Goal: Use online tool/utility: Utilize a website feature to perform a specific function

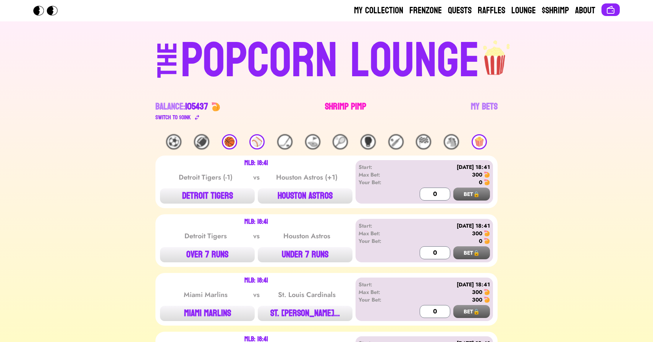
click at [333, 105] on link "Shrimp Pimp" at bounding box center [345, 111] width 41 height 21
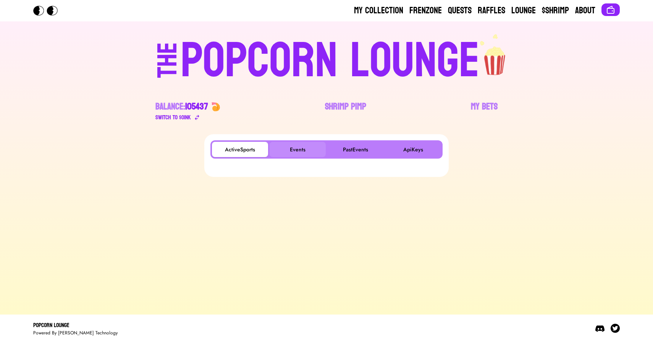
click at [306, 152] on button "Events" at bounding box center [297, 149] width 56 height 15
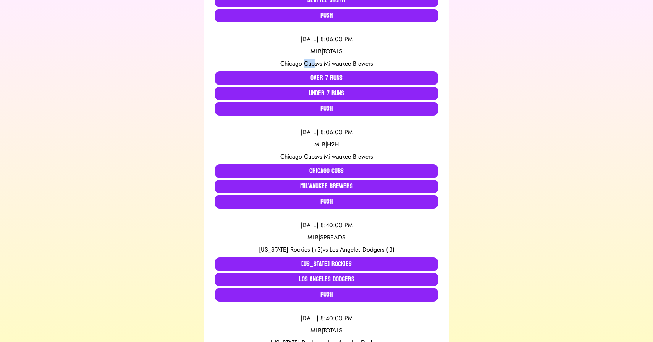
scroll to position [2474, 0]
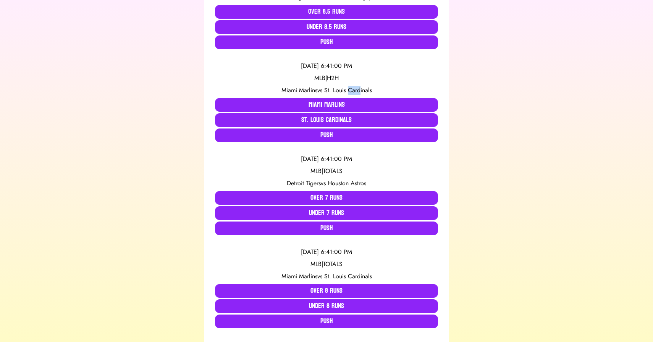
scroll to position [493, 0]
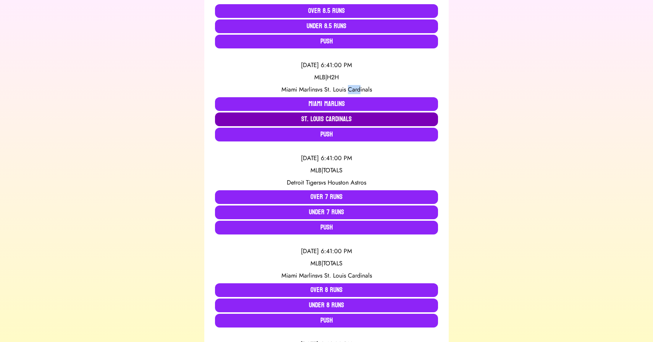
click at [316, 118] on button "St. Louis Cardinals" at bounding box center [326, 120] width 223 height 14
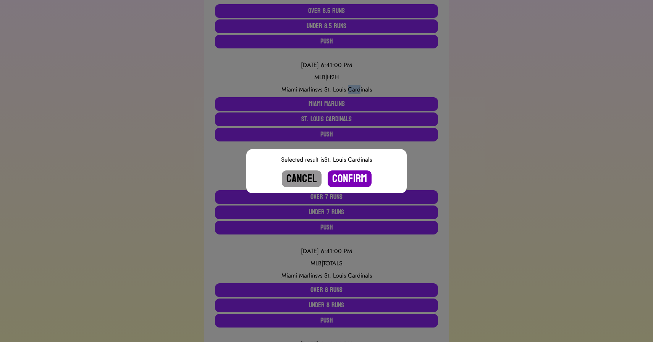
click at [343, 177] on button "Confirm" at bounding box center [349, 179] width 44 height 17
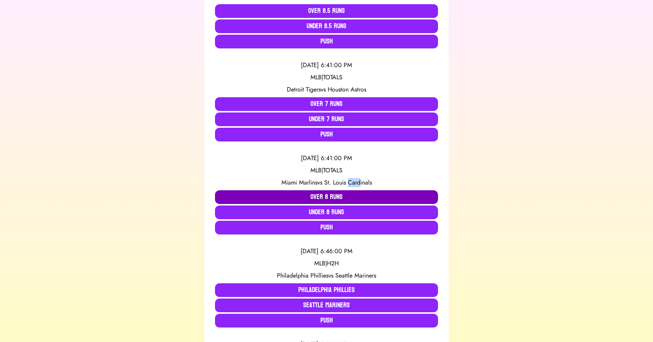
click at [327, 198] on button "Over 8 Runs" at bounding box center [326, 197] width 223 height 14
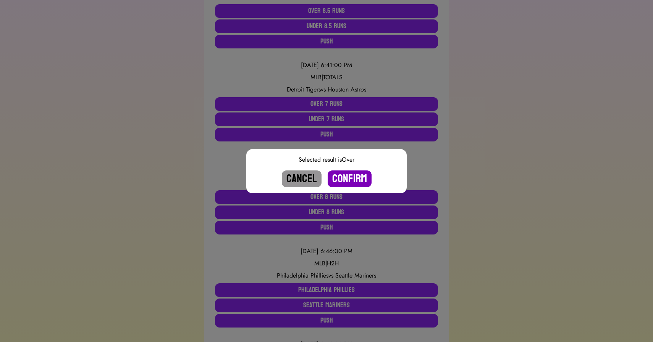
click at [345, 179] on button "Confirm" at bounding box center [349, 179] width 44 height 17
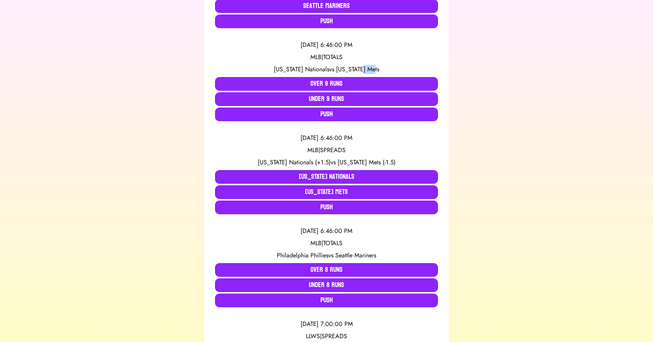
scroll to position [702, 0]
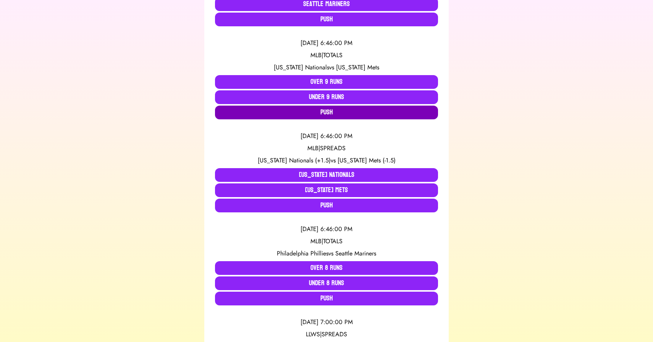
click at [293, 111] on button "Push" at bounding box center [326, 113] width 223 height 14
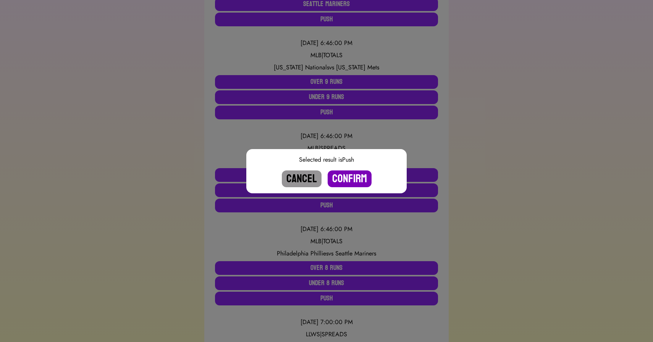
click at [350, 179] on button "Confirm" at bounding box center [349, 179] width 44 height 17
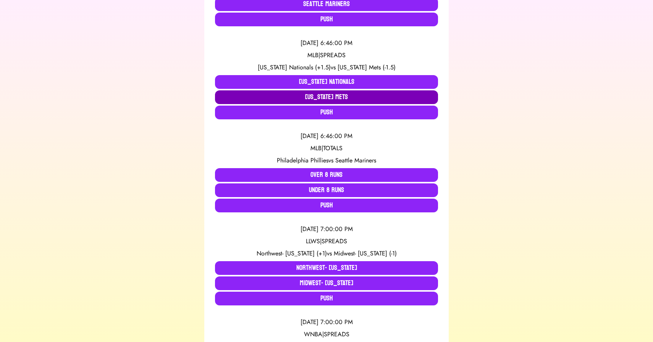
click at [341, 99] on button "[US_STATE] Mets" at bounding box center [326, 97] width 223 height 14
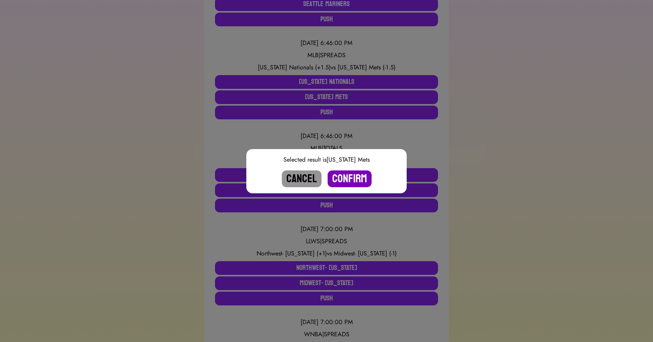
click at [348, 175] on button "Confirm" at bounding box center [349, 179] width 44 height 17
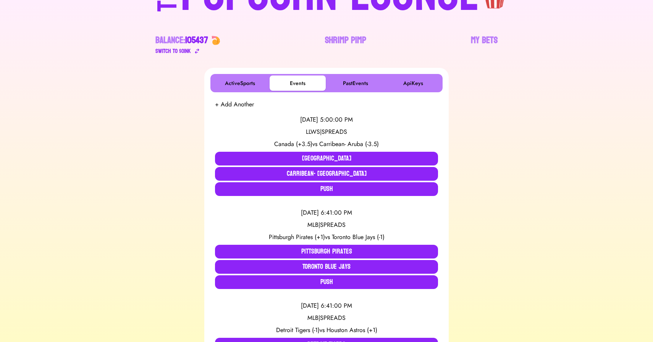
scroll to position [0, 0]
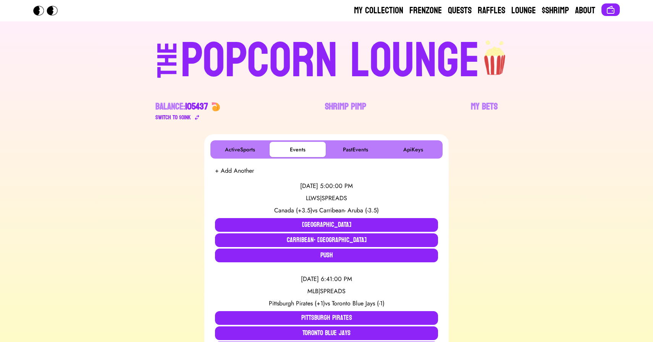
click at [340, 60] on div "POPCORN LOUNGE" at bounding box center [330, 61] width 299 height 49
